Goal: Task Accomplishment & Management: Manage account settings

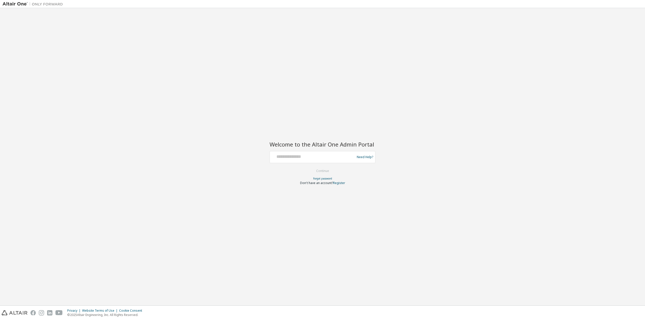
click at [300, 161] on div at bounding box center [313, 157] width 82 height 10
click at [297, 157] on input "text" at bounding box center [313, 155] width 82 height 7
type input "**********"
click at [316, 170] on button "Continue" at bounding box center [322, 171] width 23 height 8
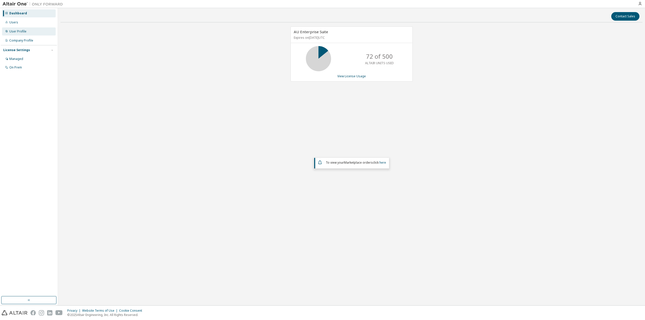
click at [26, 30] on div "User Profile" at bounding box center [29, 31] width 54 height 8
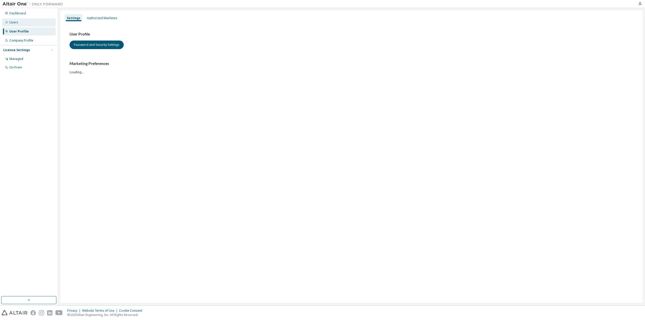
click at [23, 23] on div "Users" at bounding box center [29, 22] width 54 height 8
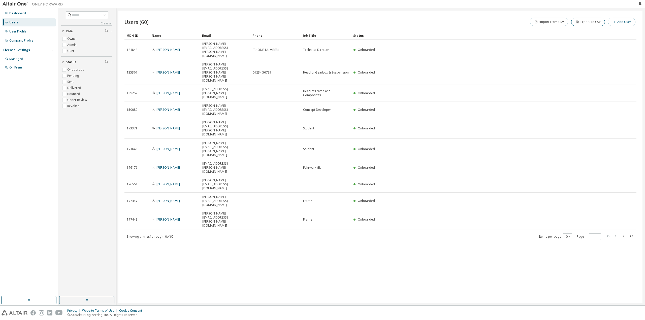
click at [619, 19] on button "Add User" at bounding box center [621, 22] width 27 height 9
click at [601, 33] on input "email" at bounding box center [608, 33] width 63 height 4
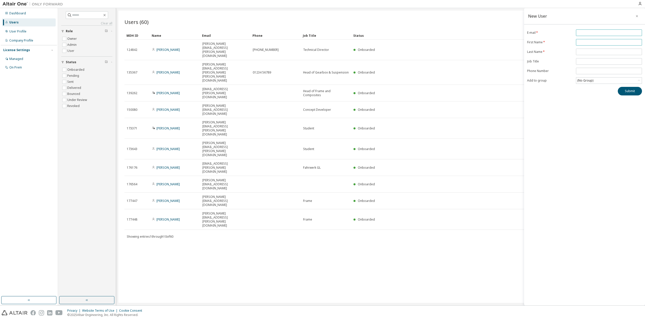
click at [580, 42] on form "E-mail * First Name * Last Name * Job Title Phone Number Add to group (No Group)" at bounding box center [584, 56] width 115 height 54
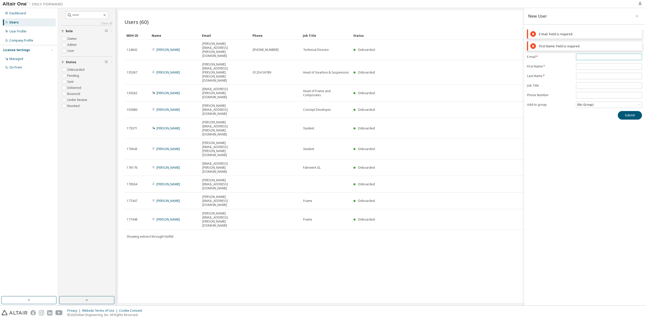
click at [588, 57] on input "email" at bounding box center [608, 57] width 63 height 4
paste input "**********"
type input "**********"
click at [593, 68] on form "**********" at bounding box center [584, 69] width 115 height 54
click at [585, 53] on input "text" at bounding box center [608, 54] width 63 height 4
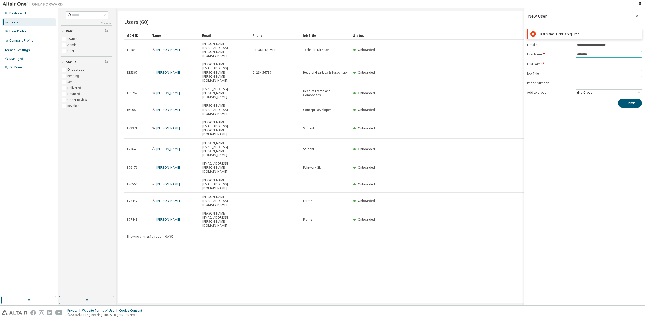
type input "********"
type input "*"
type input "****"
click at [596, 79] on div "(No Group)" at bounding box center [609, 81] width 66 height 6
click at [595, 102] on li "15676 - Rahmen" at bounding box center [608, 101] width 65 height 7
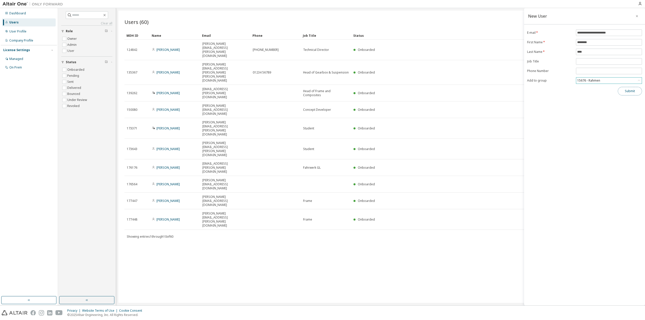
click at [638, 90] on button "Submit" at bounding box center [630, 91] width 24 height 9
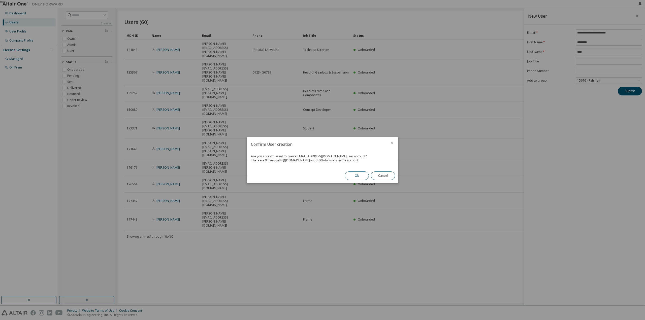
click at [355, 175] on button "Ok" at bounding box center [357, 176] width 24 height 9
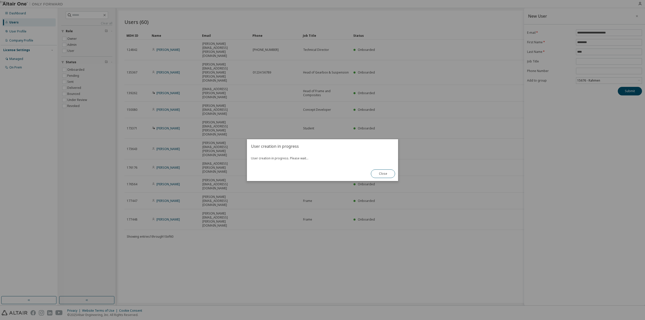
drag, startPoint x: 591, startPoint y: 10, endPoint x: 551, endPoint y: 19, distance: 41.5
click at [591, 10] on div "true" at bounding box center [322, 160] width 645 height 320
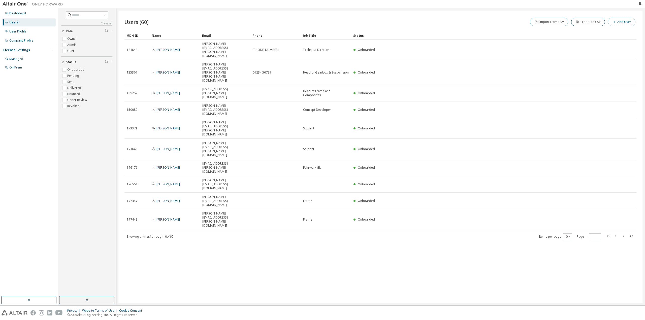
click at [629, 25] on button "Add User" at bounding box center [621, 22] width 27 height 9
click at [595, 33] on input "email" at bounding box center [608, 33] width 63 height 4
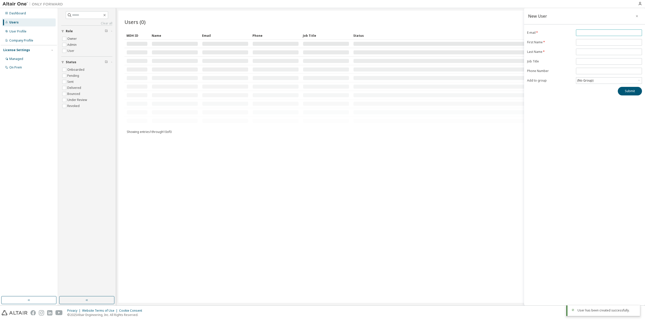
paste input "**********"
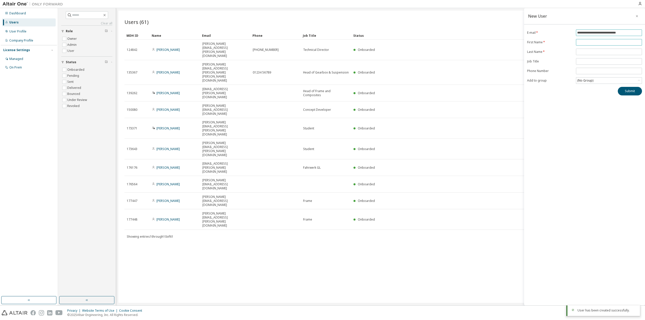
type input "**********"
click at [589, 42] on input "text" at bounding box center [608, 42] width 63 height 4
type input "*****"
type input "********"
click at [598, 79] on div "(No Group)" at bounding box center [609, 81] width 66 height 6
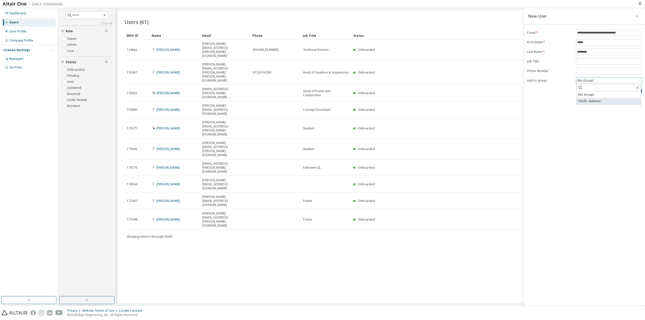
click at [595, 101] on li "15676 - Rahmen" at bounding box center [608, 101] width 65 height 7
click at [631, 90] on button "Submit" at bounding box center [630, 91] width 24 height 9
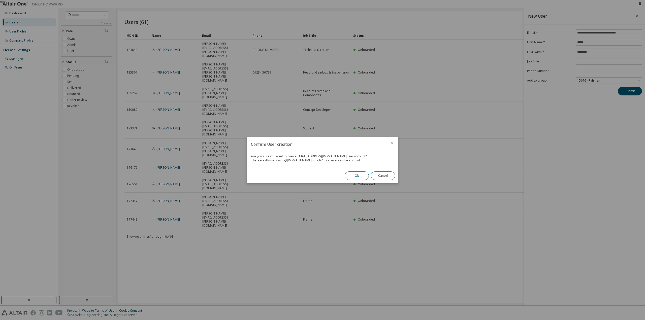
click at [356, 179] on button "Ok" at bounding box center [357, 176] width 24 height 9
click at [387, 179] on button "Close" at bounding box center [383, 176] width 24 height 9
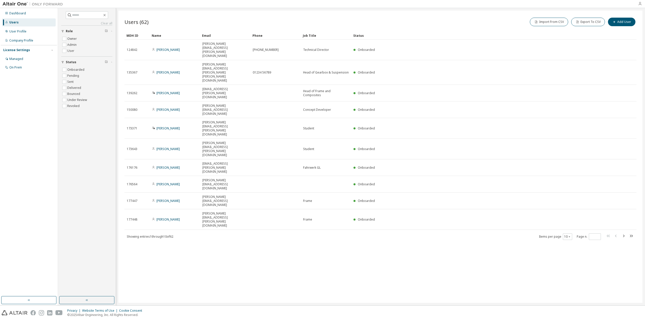
click at [641, 2] on icon "button" at bounding box center [640, 4] width 4 height 4
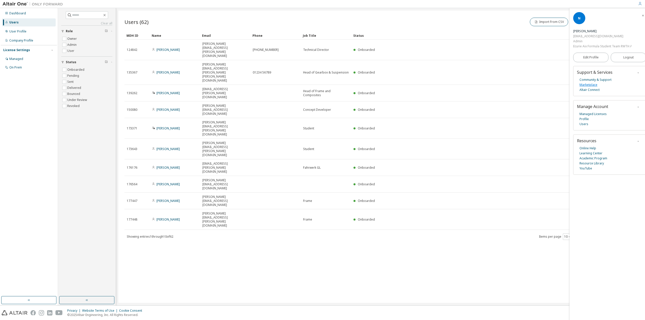
click at [583, 85] on link "Marketplace" at bounding box center [589, 84] width 18 height 5
click at [22, 11] on div "Dashboard" at bounding box center [29, 13] width 54 height 8
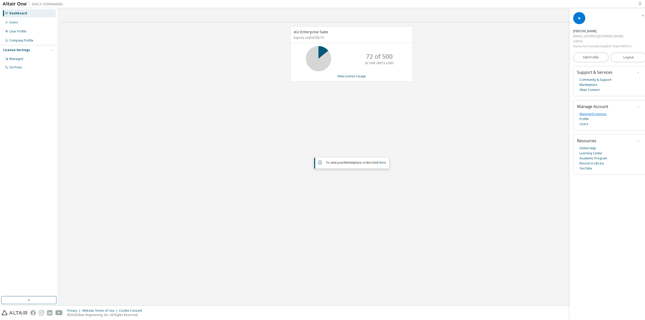
click at [597, 114] on link "Managed Licenses" at bounding box center [593, 114] width 27 height 5
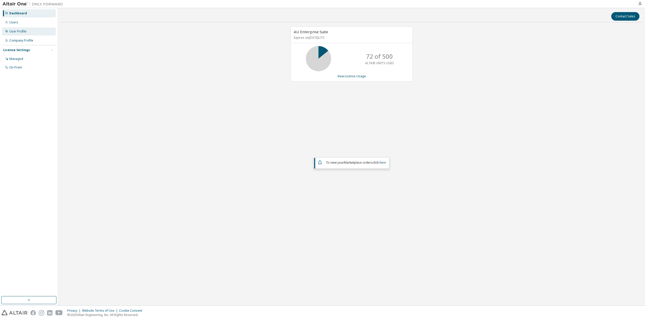
click at [13, 29] on div "User Profile" at bounding box center [29, 31] width 54 height 8
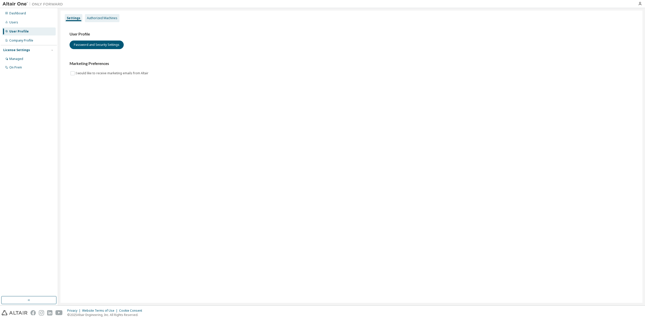
click at [109, 18] on div "Authorized Machines" at bounding box center [102, 18] width 30 height 4
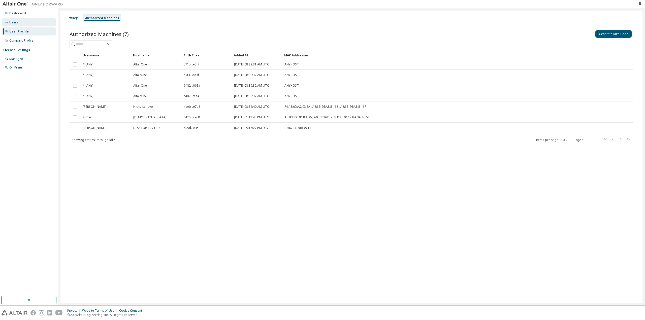
click at [26, 21] on div "Users" at bounding box center [29, 22] width 54 height 8
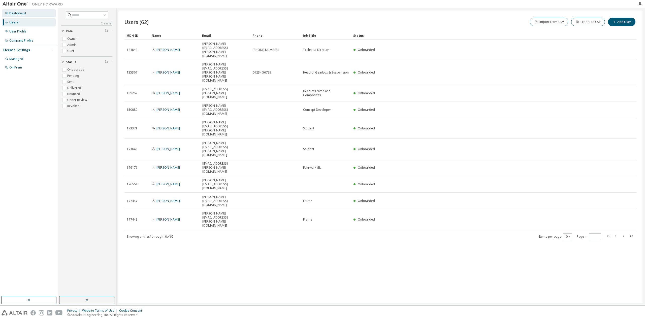
click at [22, 13] on div "Dashboard" at bounding box center [17, 13] width 17 height 4
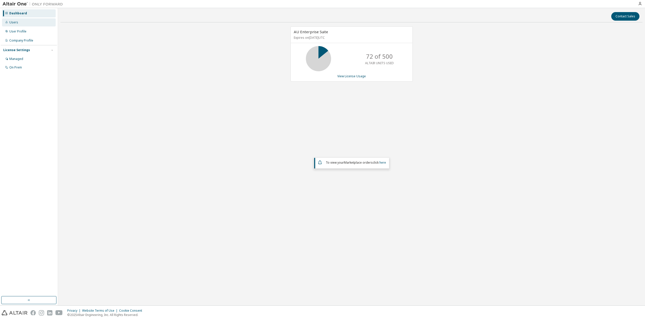
click at [27, 21] on div "Users" at bounding box center [29, 22] width 54 height 8
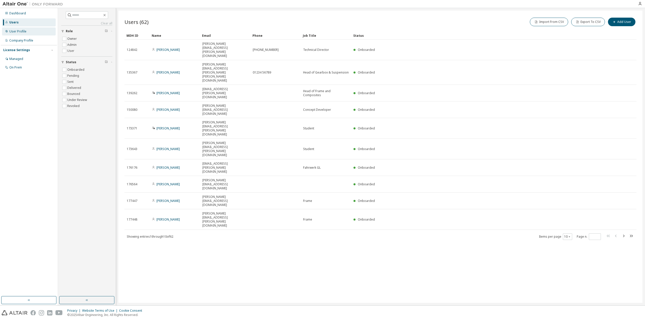
click at [23, 32] on div "User Profile" at bounding box center [17, 31] width 17 height 4
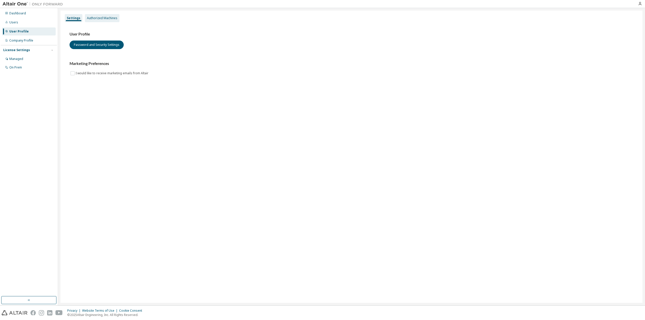
click at [102, 15] on div "Authorized Machines" at bounding box center [102, 18] width 35 height 8
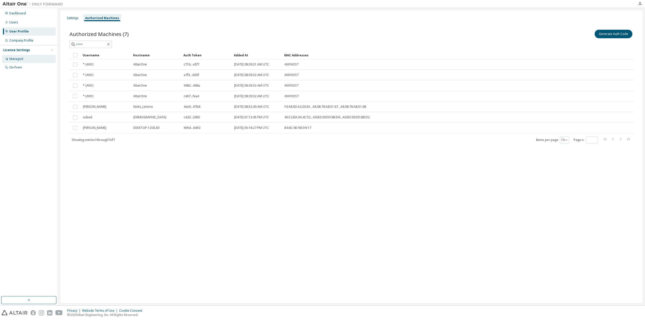
click at [22, 58] on div "Managed" at bounding box center [16, 59] width 14 height 4
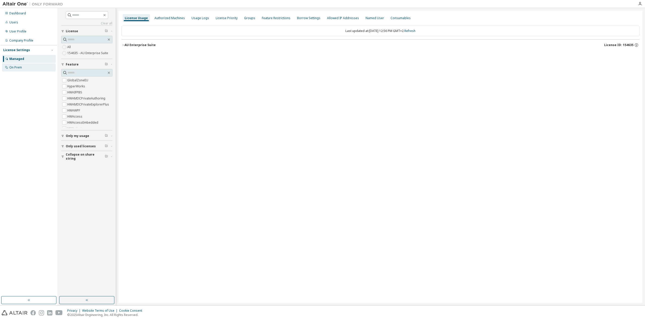
click at [26, 67] on div "On Prem" at bounding box center [29, 67] width 54 height 8
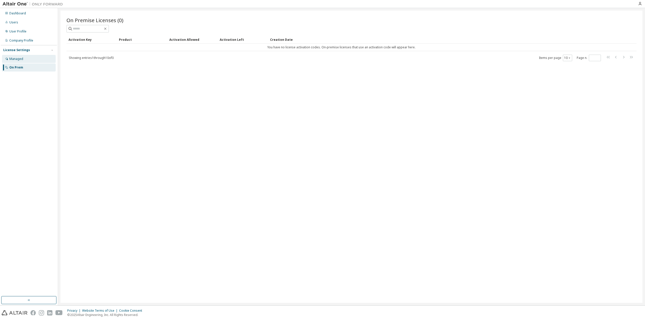
click at [26, 59] on div "Managed" at bounding box center [29, 59] width 54 height 8
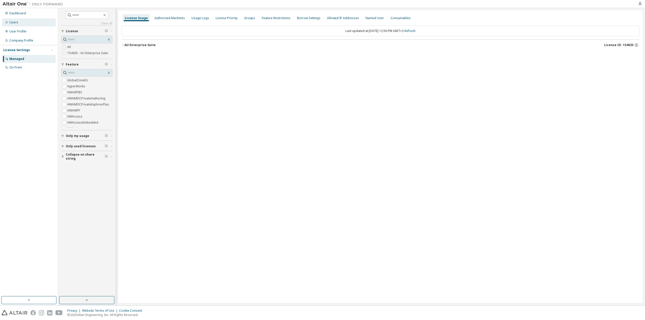
click at [38, 24] on div "Users" at bounding box center [29, 22] width 54 height 8
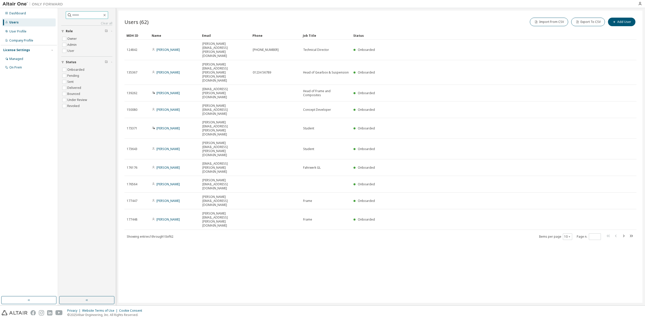
click at [90, 15] on input "text" at bounding box center [87, 15] width 30 height 5
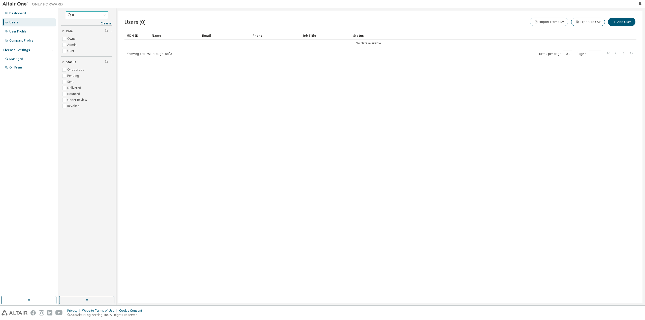
type input "*"
click at [107, 14] on icon "button" at bounding box center [105, 15] width 4 height 4
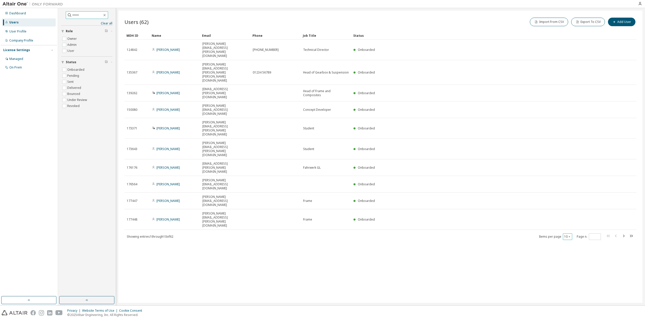
click at [569, 234] on div "10" at bounding box center [567, 237] width 9 height 7
click at [569, 235] on icon "button" at bounding box center [569, 236] width 3 height 3
click at [573, 189] on div "100" at bounding box center [583, 191] width 40 height 6
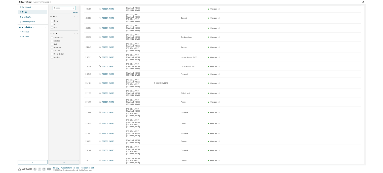
scroll to position [404, 0]
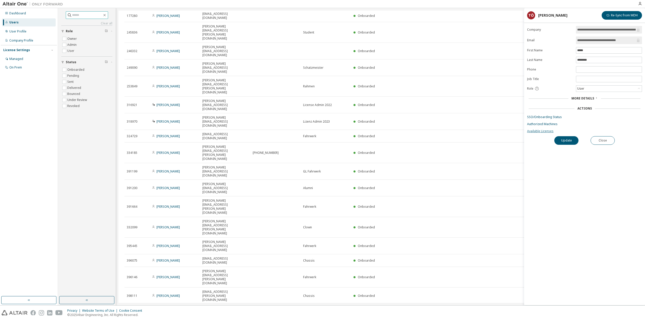
click at [540, 131] on link "Available Licenses" at bounding box center [584, 131] width 115 height 4
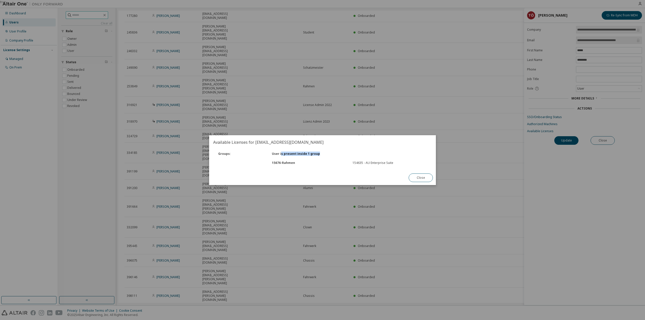
drag, startPoint x: 282, startPoint y: 152, endPoint x: 333, endPoint y: 150, distance: 50.4
click at [333, 150] on div "Groups : User is present inside 1 group" at bounding box center [323, 153] width 220 height 9
click at [339, 151] on div "Groups : User is present inside 1 group" at bounding box center [323, 153] width 220 height 9
click at [419, 177] on button "Close" at bounding box center [421, 178] width 24 height 9
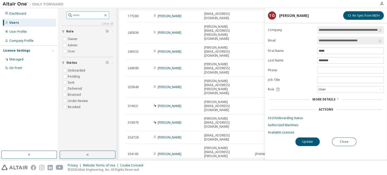
scroll to position [404, 0]
